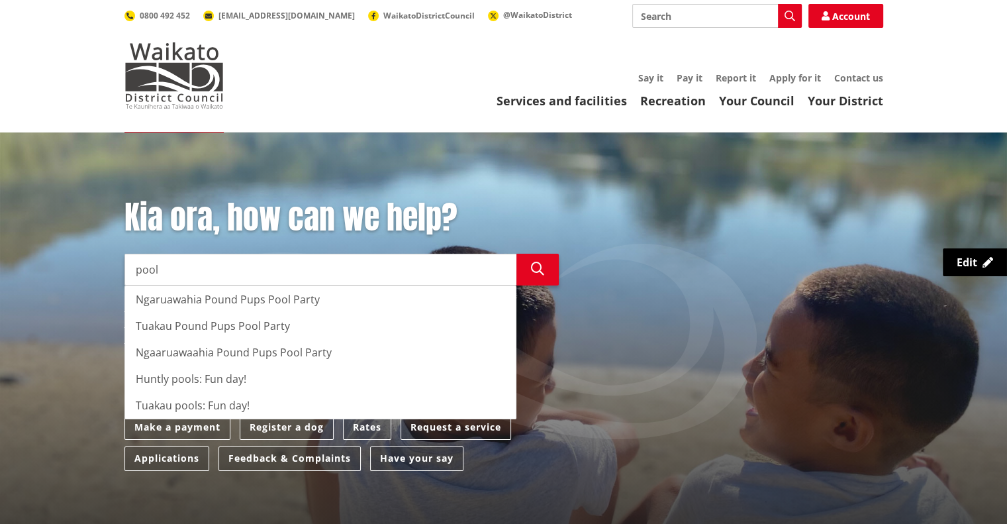
type input "pool"
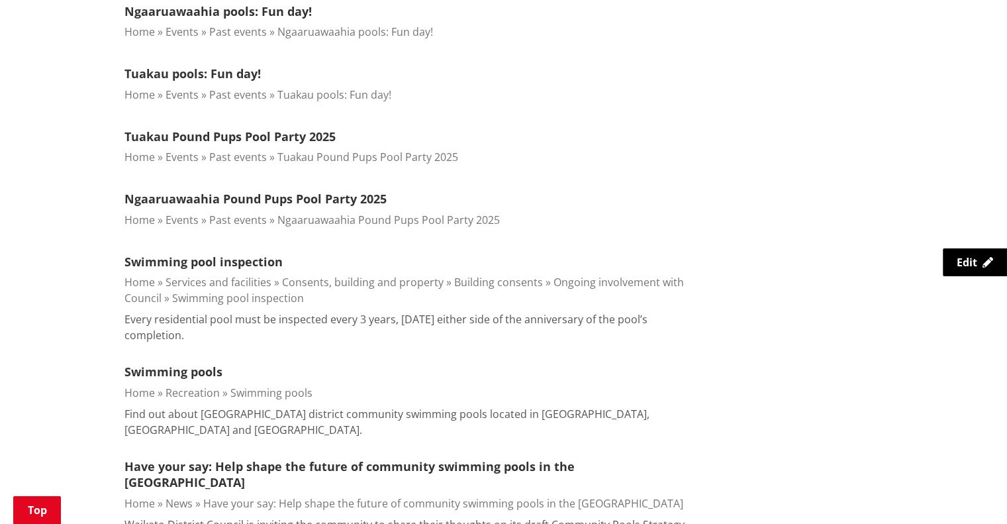
scroll to position [1258, 0]
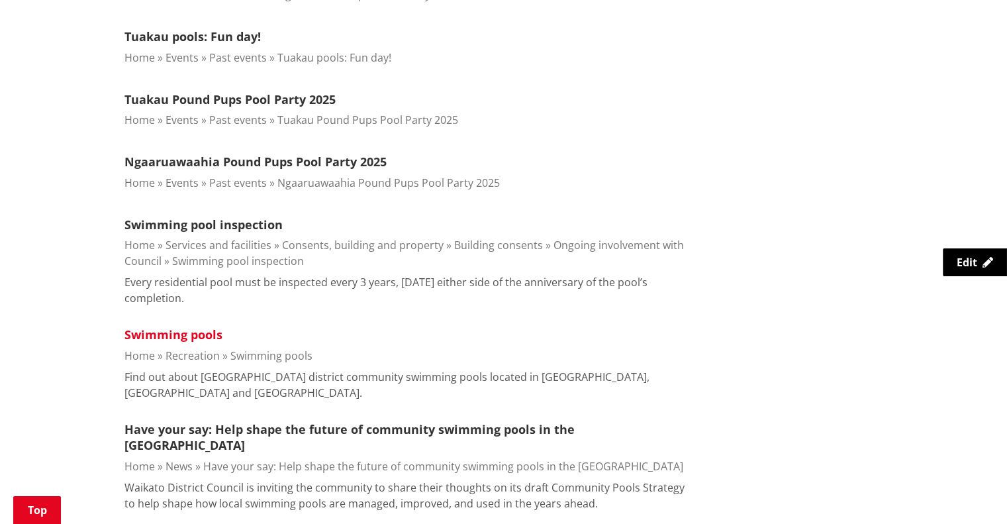
click at [181, 334] on link "Swimming pools" at bounding box center [174, 334] width 98 height 16
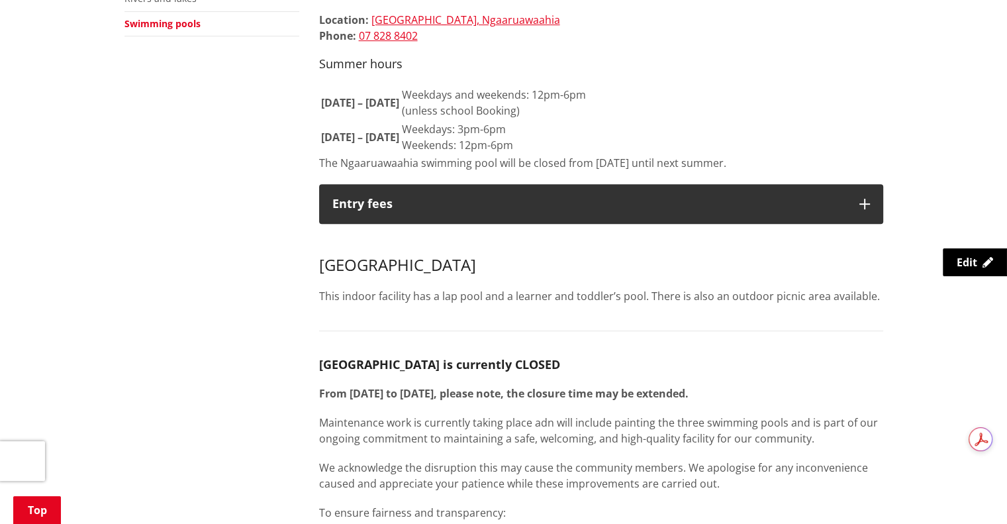
scroll to position [596, 0]
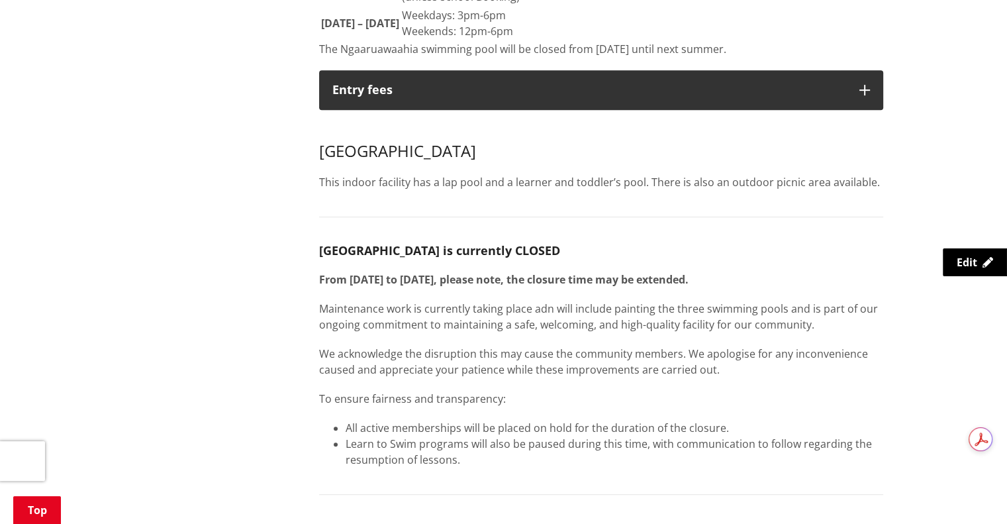
click at [401, 174] on p "This indoor facility has a lap pool and a learner and toddler’s pool. There is …" at bounding box center [601, 182] width 564 height 16
click at [405, 301] on p "Maintenance work is currently taking place adn will include painting the three …" at bounding box center [601, 317] width 564 height 32
click at [452, 264] on div "Huntly Aquatic Centre This indoor facility has a lap pool and a learner and tod…" at bounding box center [601, 392] width 564 height 538
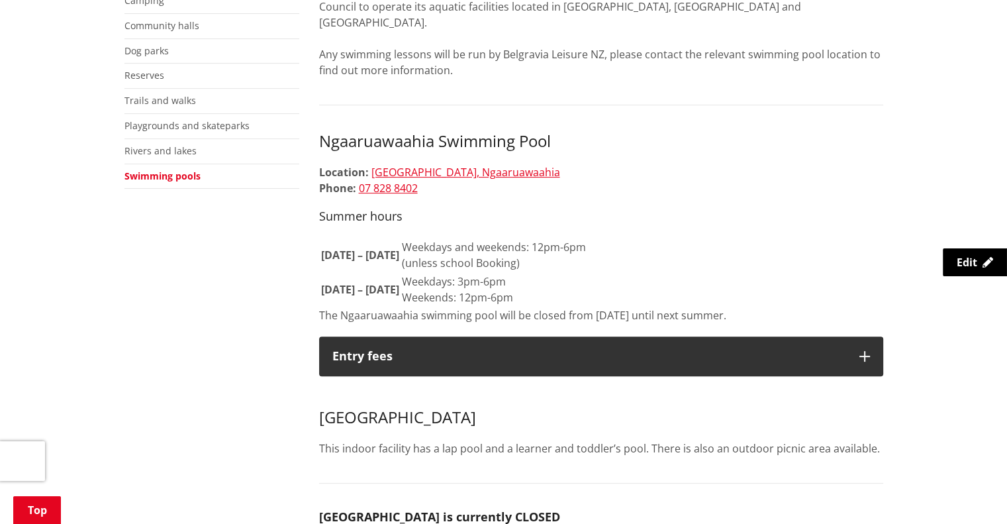
scroll to position [0, 0]
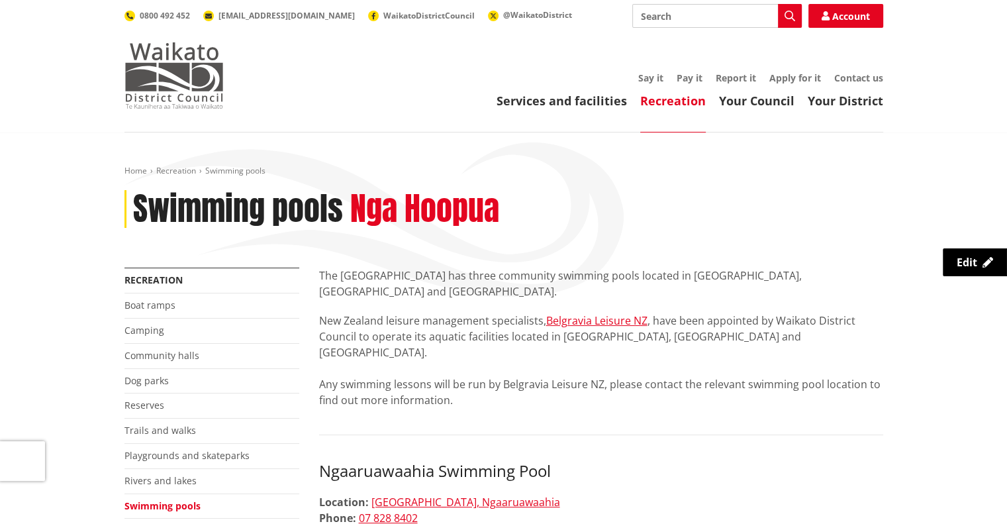
click at [176, 76] on img at bounding box center [174, 75] width 99 height 66
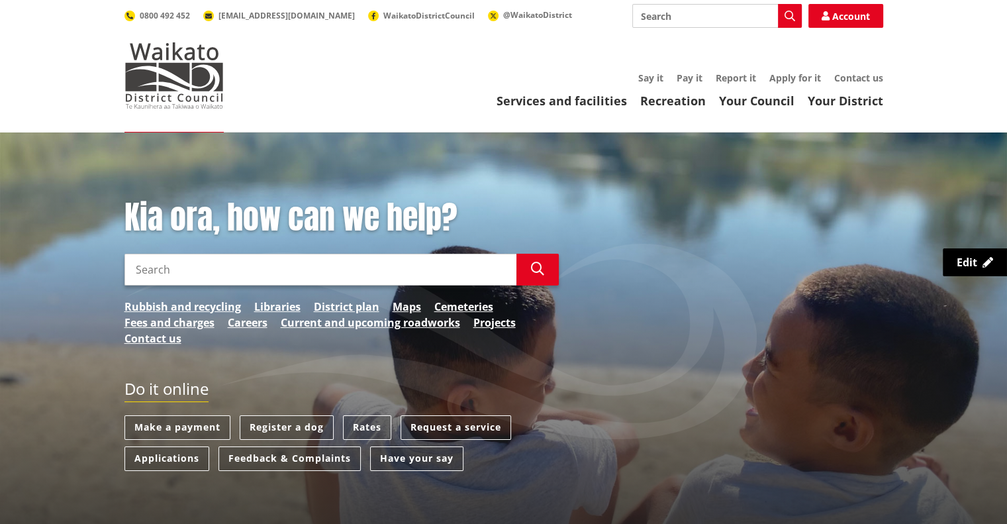
click at [171, 274] on input "Search" at bounding box center [321, 270] width 392 height 32
type input "huntly aqautic"
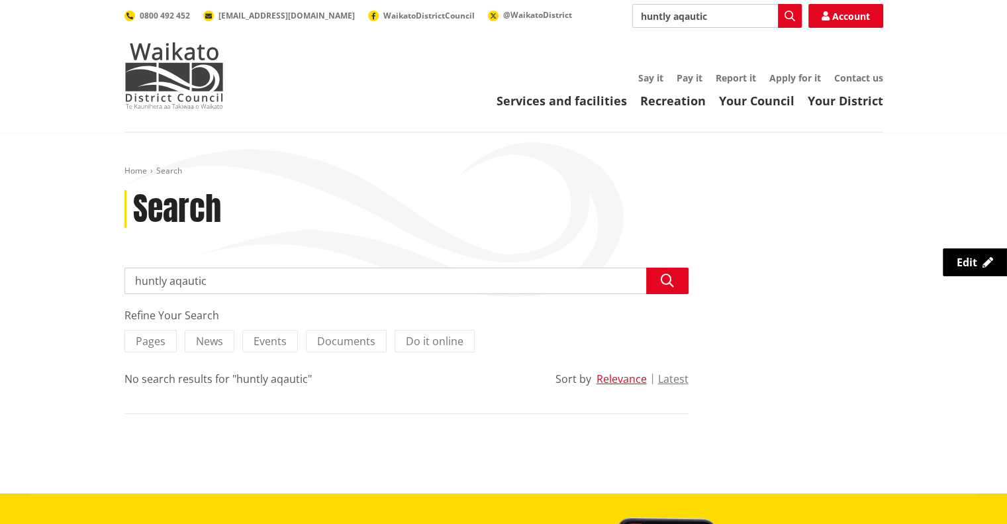
click at [188, 285] on input "huntly aqautic" at bounding box center [407, 281] width 564 height 26
type input "huntly aquatic"
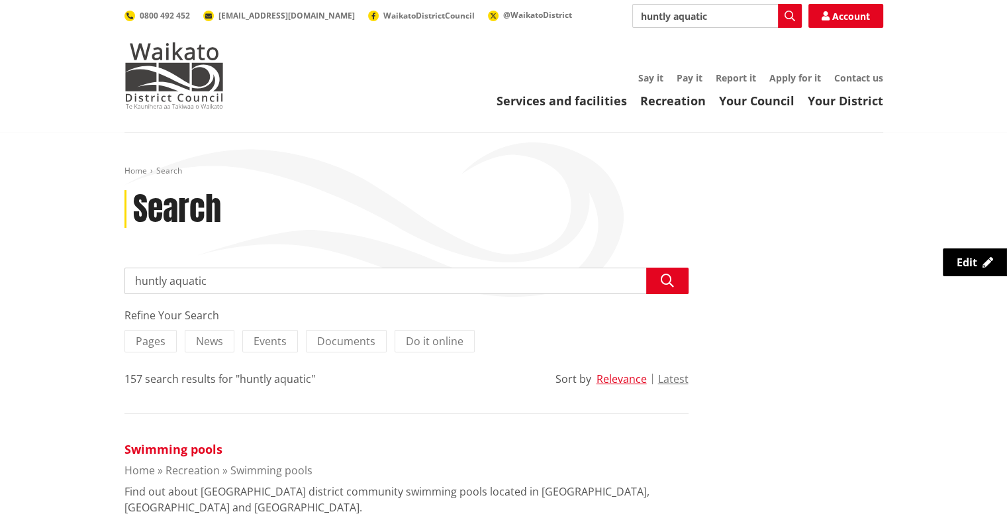
scroll to position [132, 0]
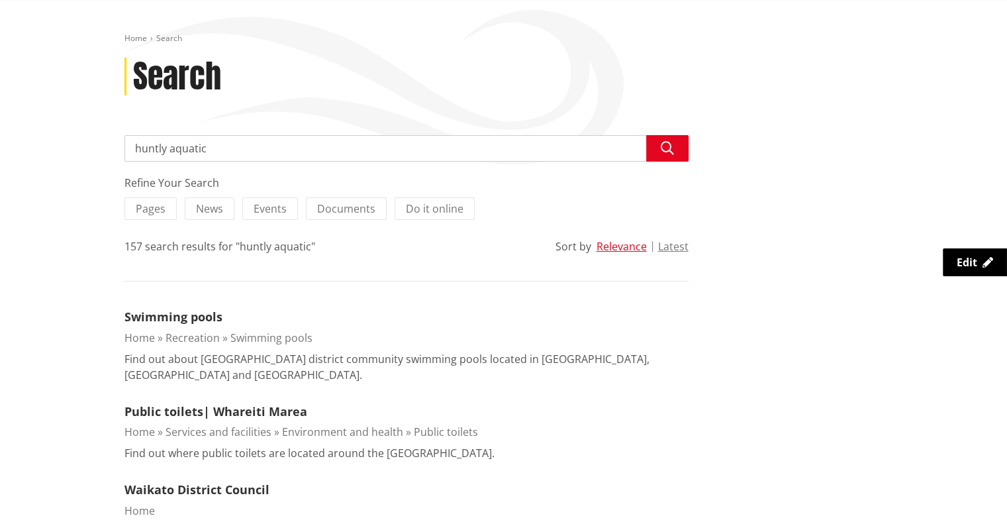
click at [191, 315] on link "Swimming pools" at bounding box center [174, 317] width 98 height 16
